Goal: Navigation & Orientation: Find specific page/section

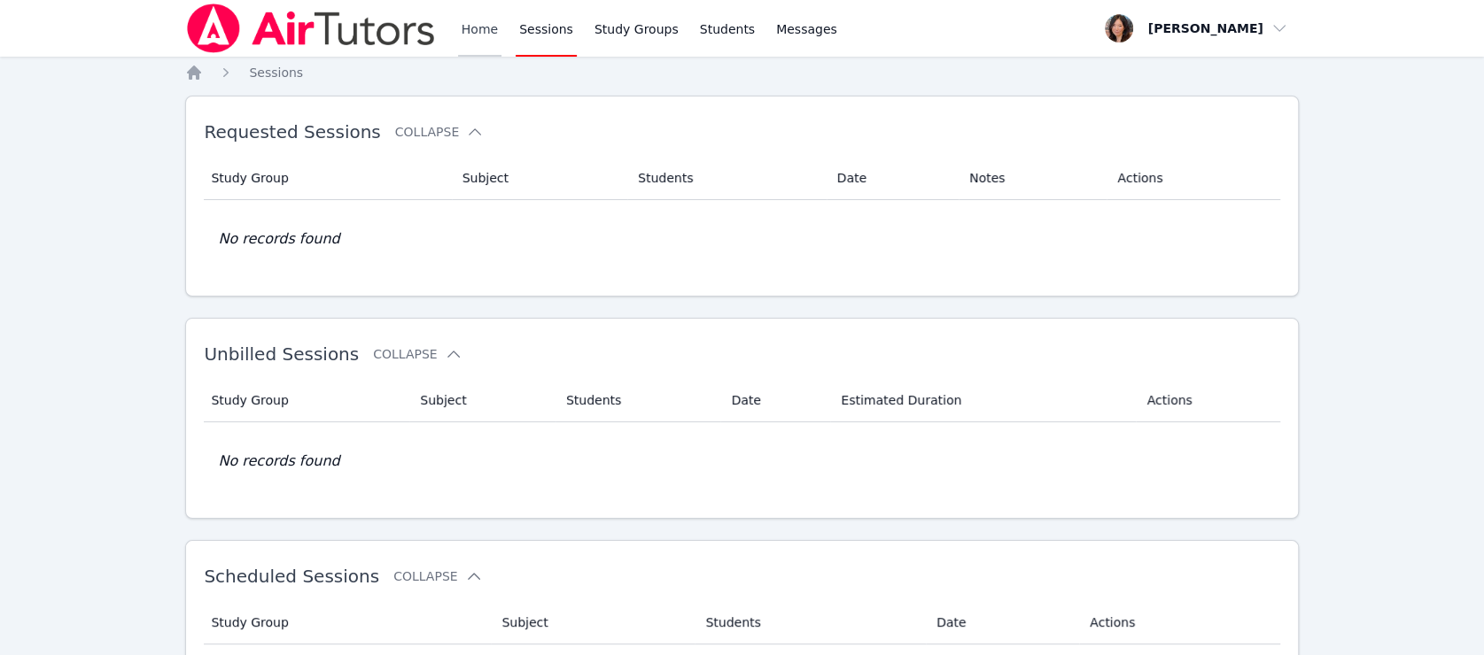
click at [478, 31] on link "Home" at bounding box center [479, 28] width 43 height 57
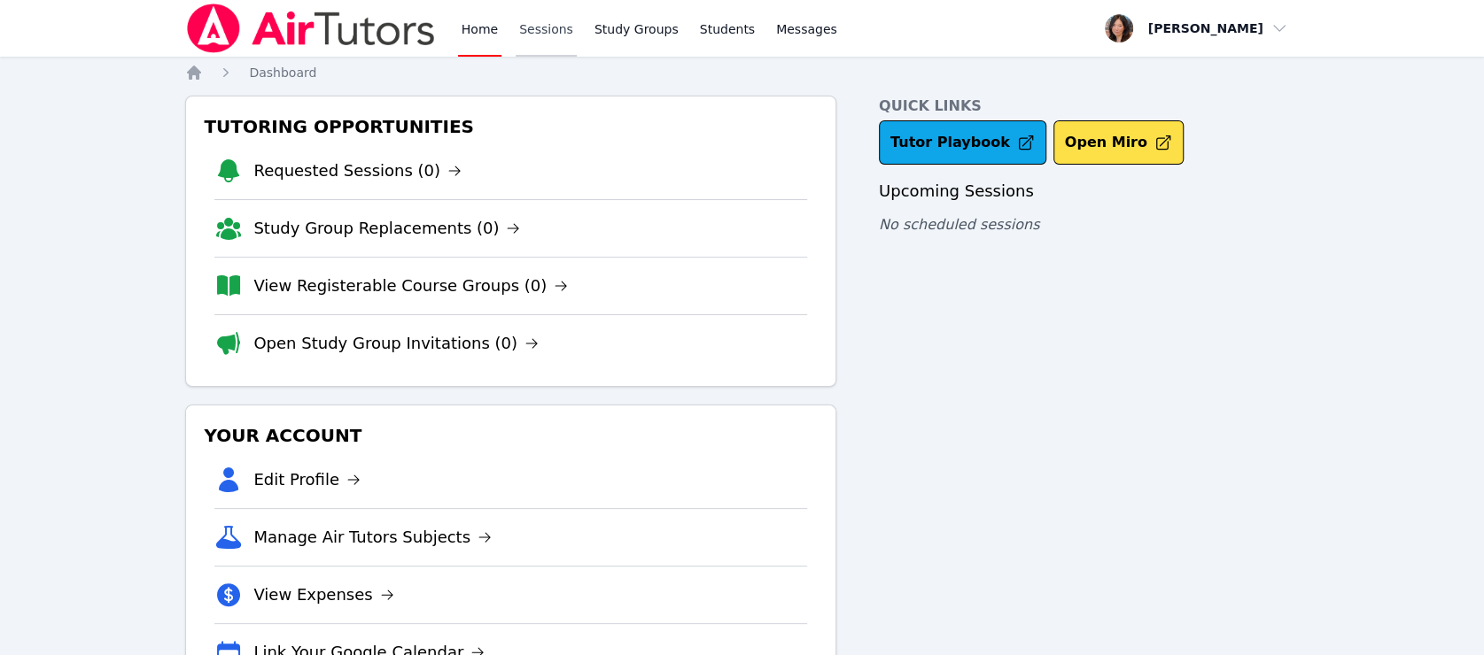
click at [517, 35] on link "Sessions" at bounding box center [546, 28] width 61 height 57
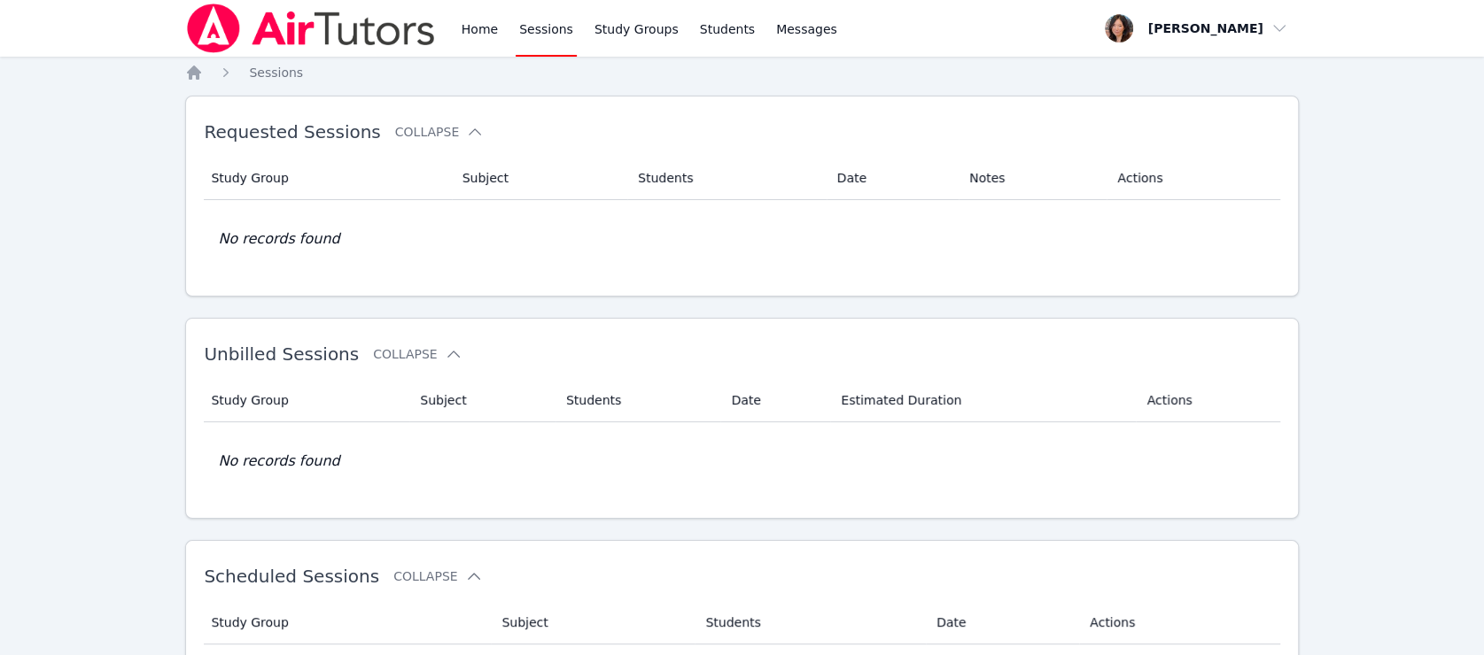
click at [451, 30] on div "Home Sessions Study Groups Students Messages" at bounding box center [512, 28] width 655 height 57
click at [468, 28] on link "Home" at bounding box center [479, 28] width 43 height 57
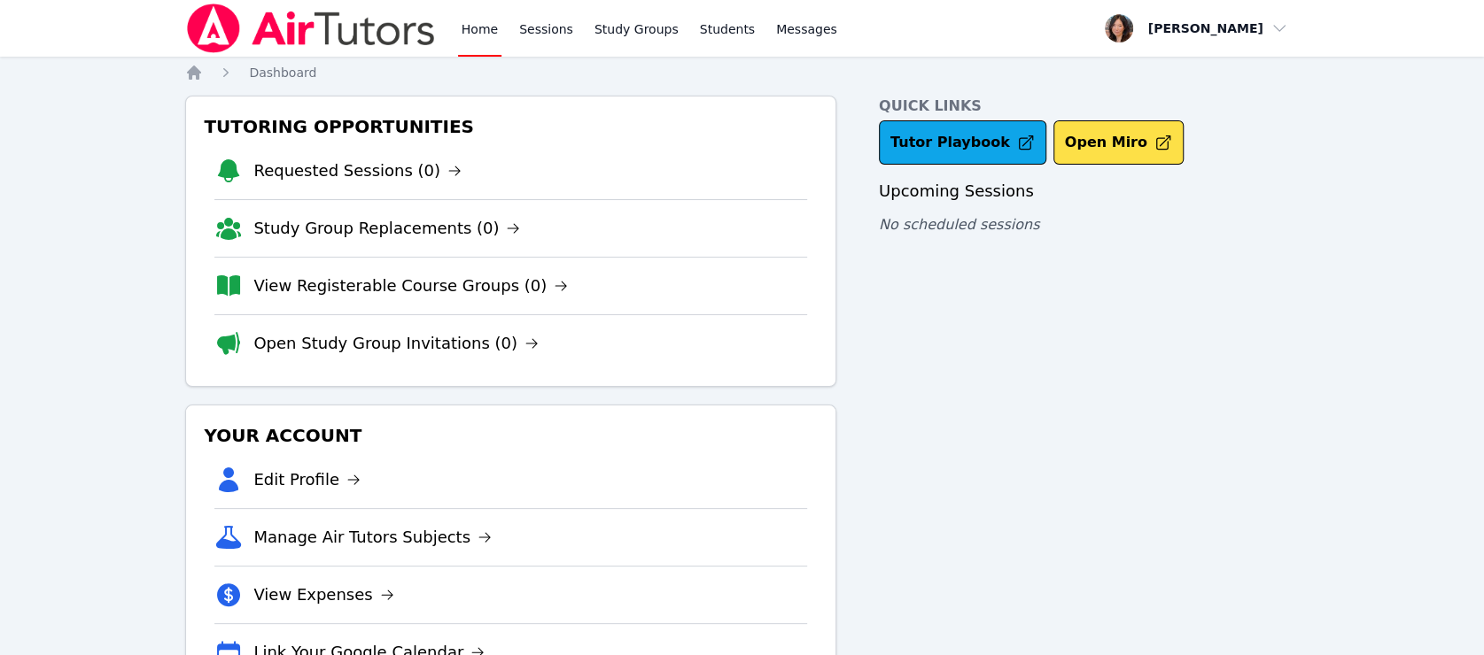
click at [468, 28] on link "Home" at bounding box center [479, 28] width 43 height 57
click at [527, 27] on link "Sessions" at bounding box center [546, 28] width 61 height 57
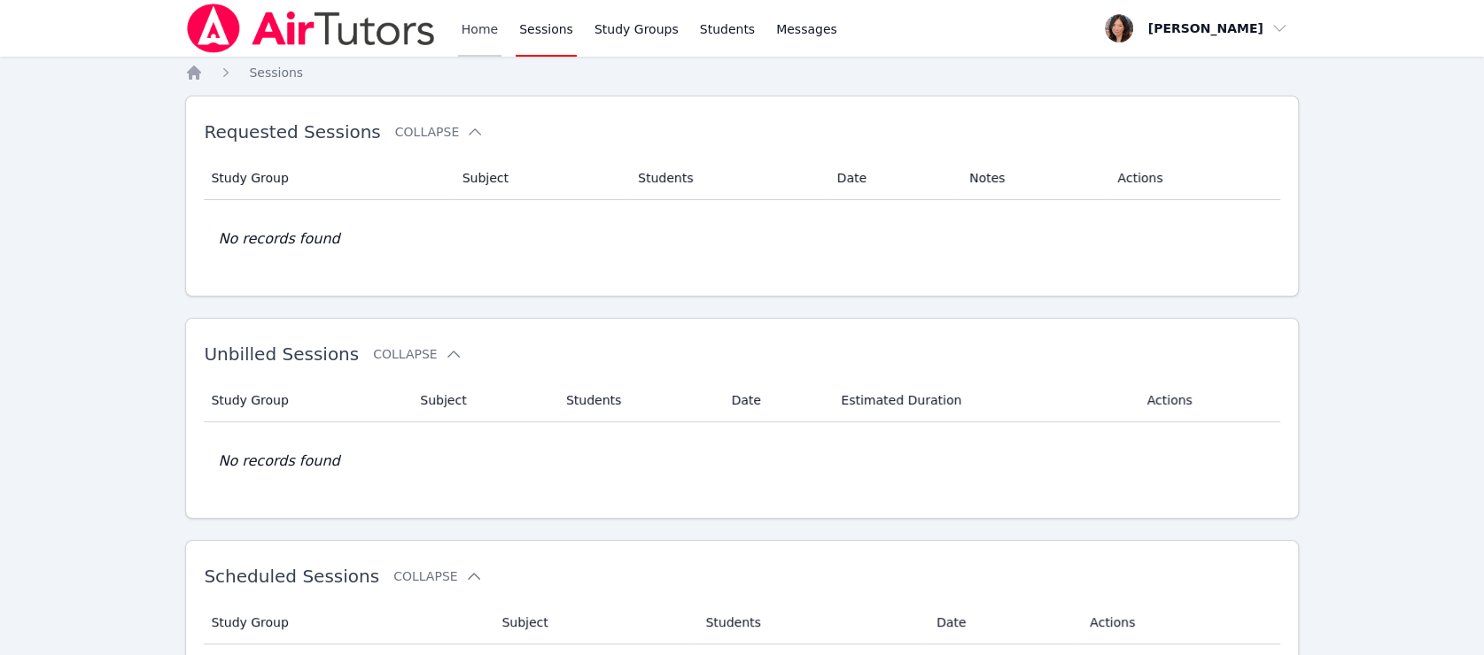
click at [489, 30] on link "Home" at bounding box center [479, 28] width 43 height 57
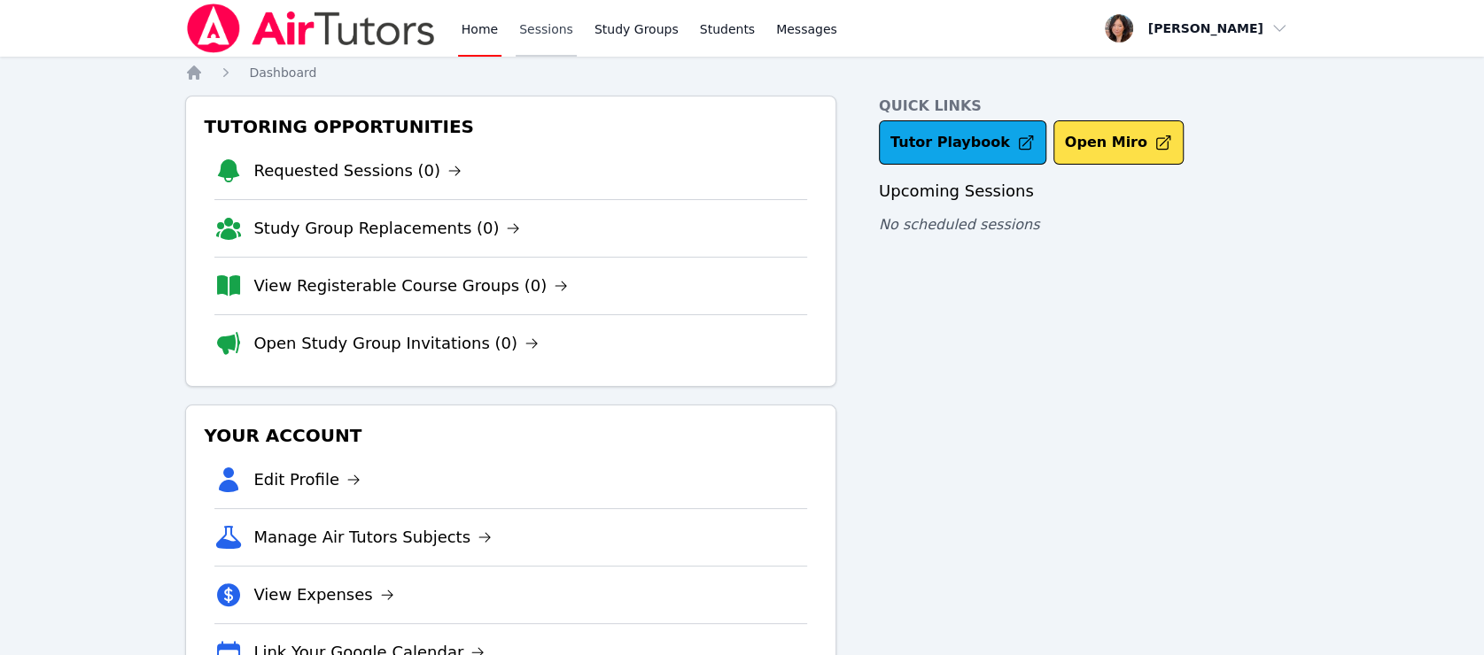
click at [519, 32] on link "Sessions" at bounding box center [546, 28] width 61 height 57
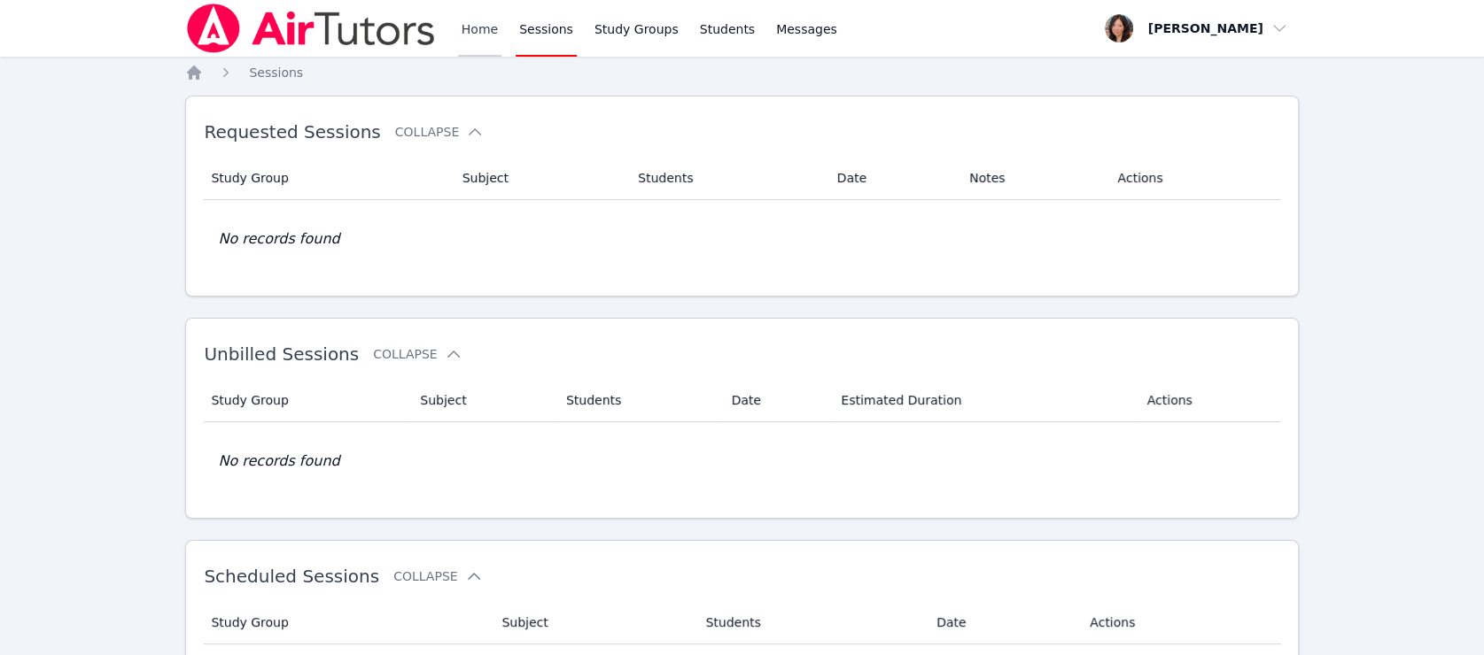
click at [489, 30] on link "Home" at bounding box center [479, 28] width 43 height 57
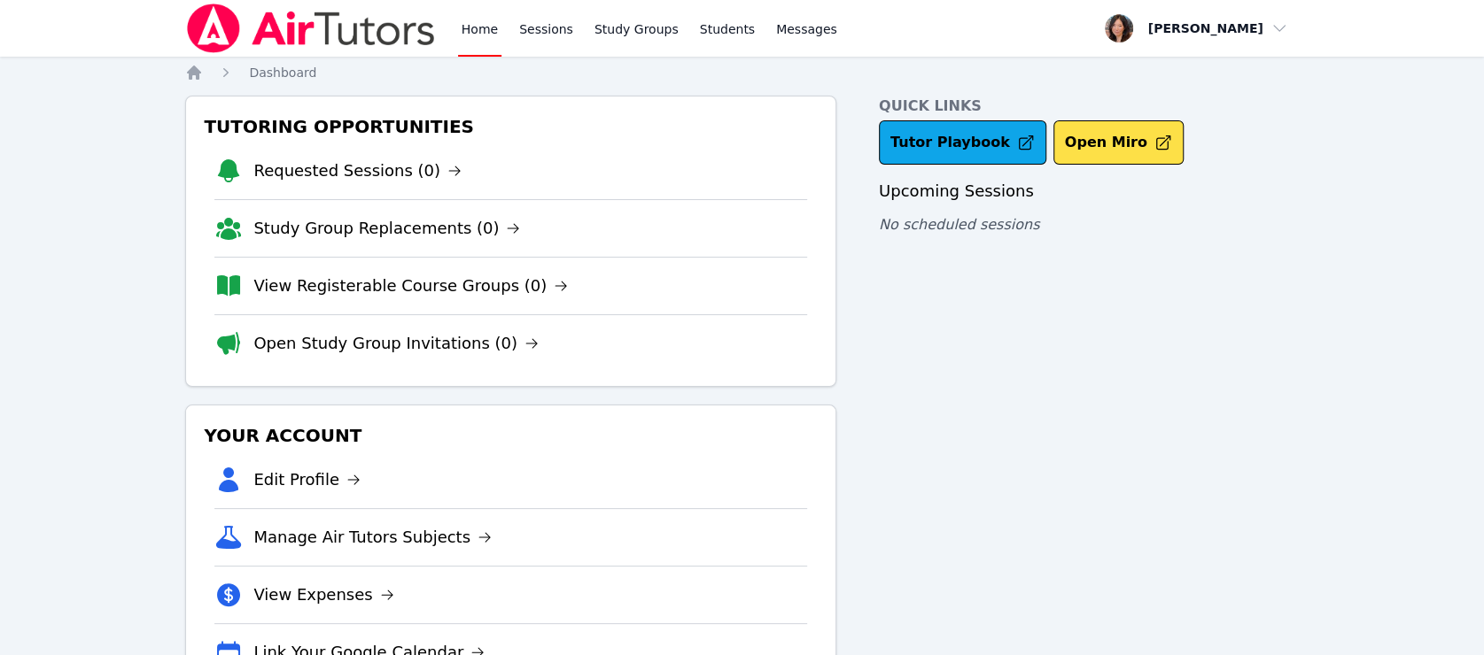
click at [494, 28] on link "Home" at bounding box center [479, 28] width 43 height 57
click at [384, 183] on li "Requested Sessions (0)" at bounding box center [510, 171] width 593 height 57
click at [387, 172] on link "Requested Sessions (0)" at bounding box center [357, 171] width 208 height 25
